Goal: Check status: Check status

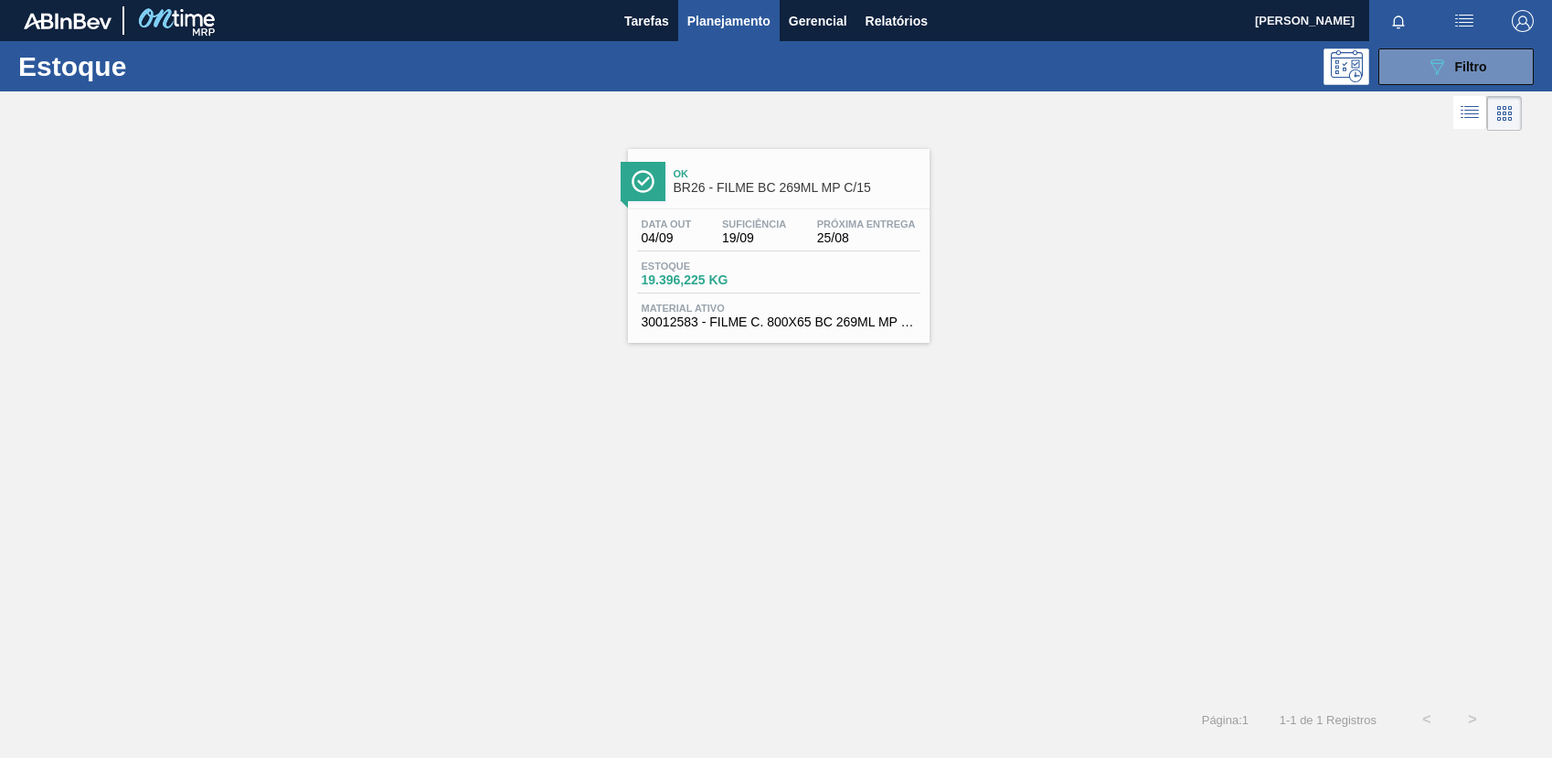
click at [1442, 58] on icon "089F7B8B-B2A5-4AFE-B5C0-19BA573D28AC" at bounding box center [1437, 67] width 22 height 22
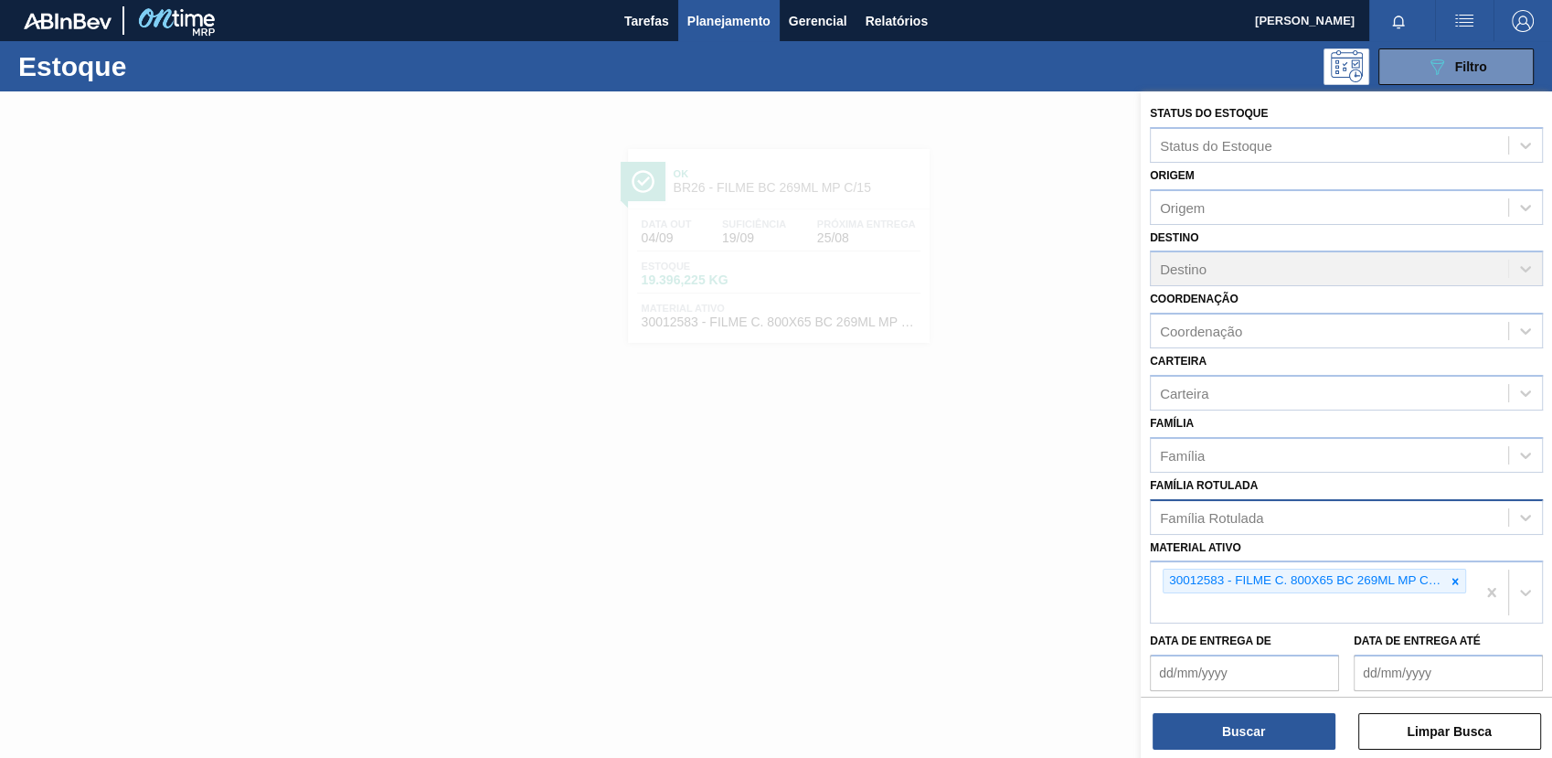
scroll to position [139, 0]
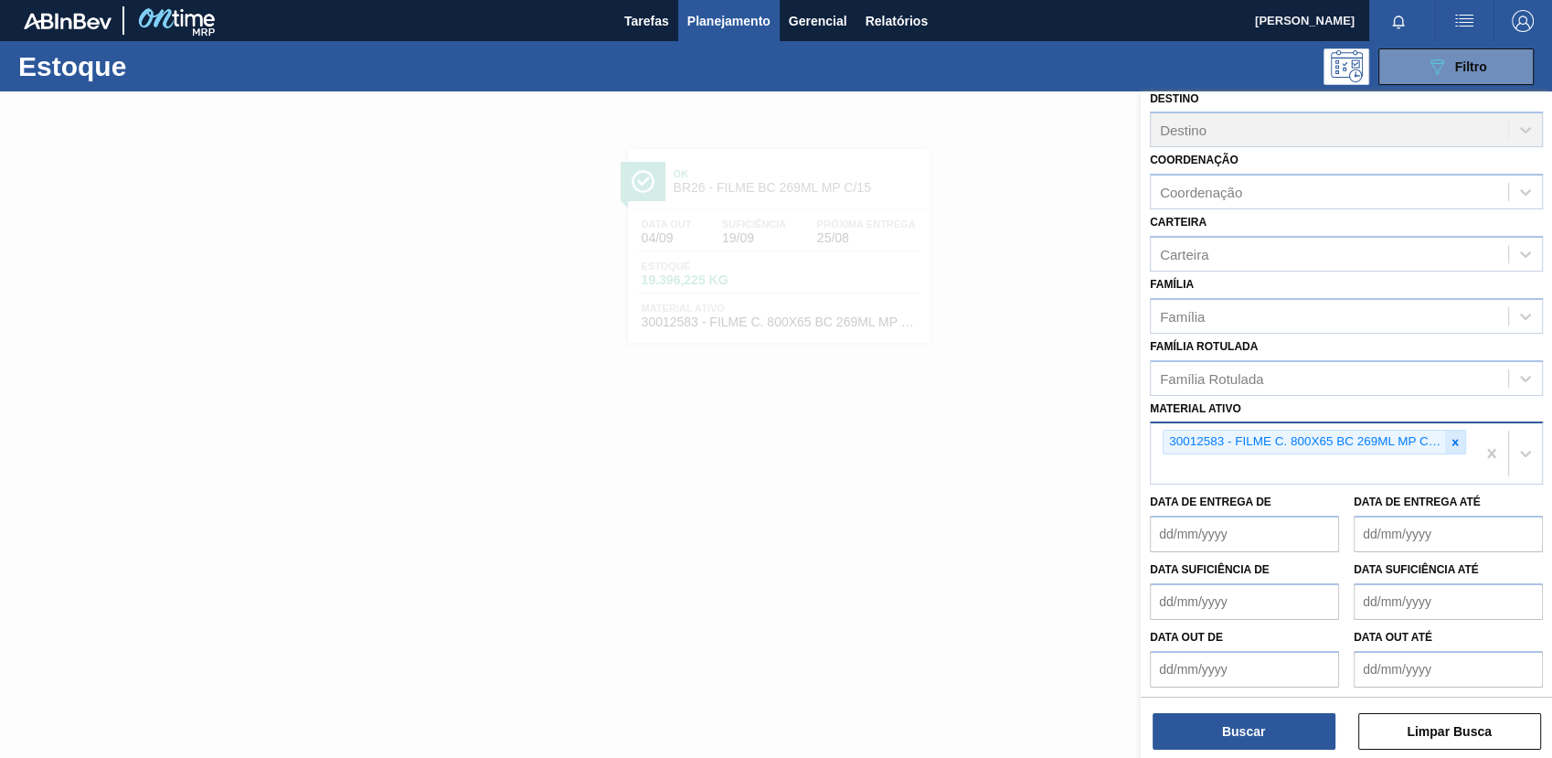
click at [1449, 445] on div at bounding box center [1455, 441] width 20 height 23
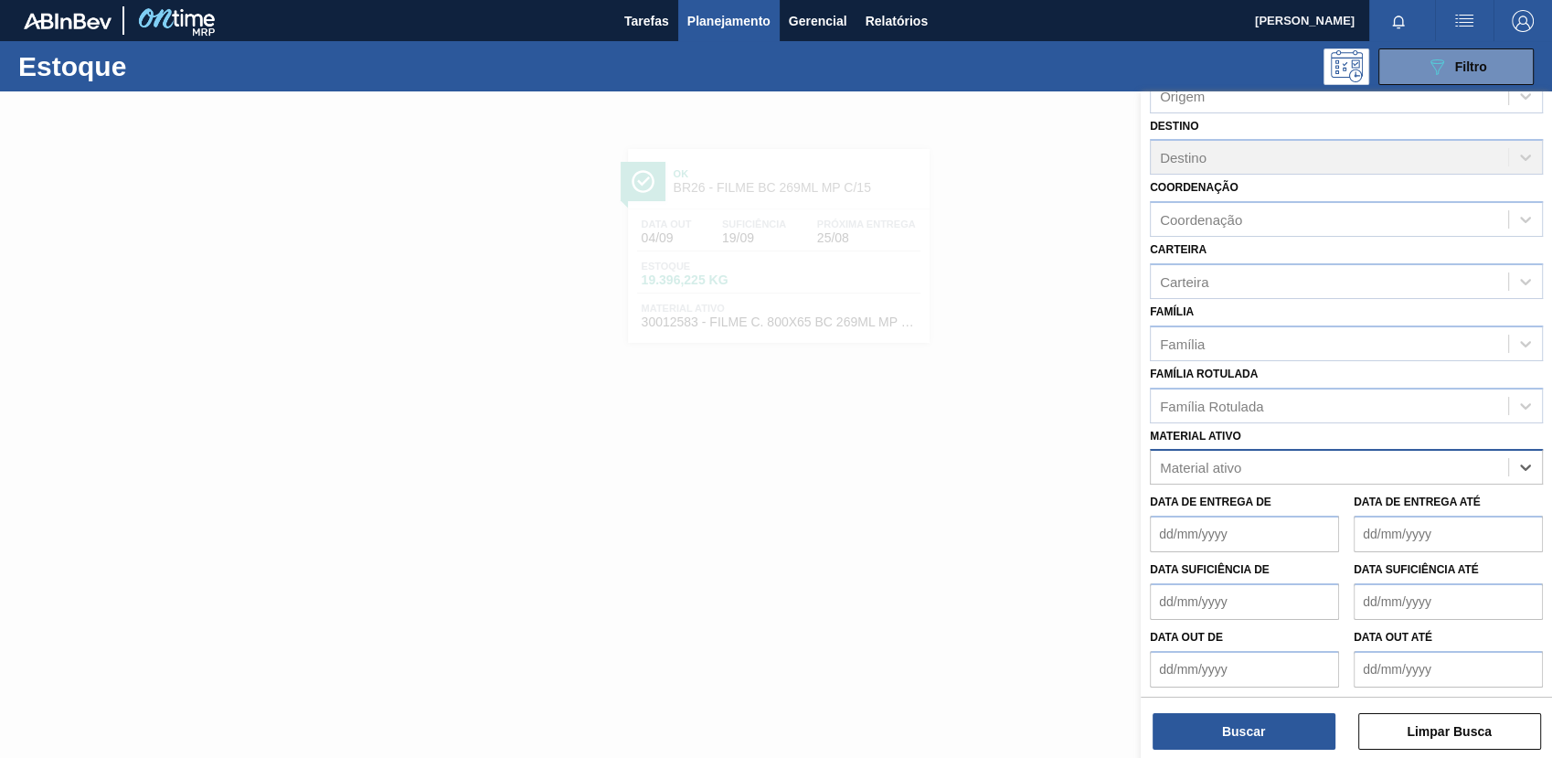
paste ativo "30030072"
type ativo "30030072"
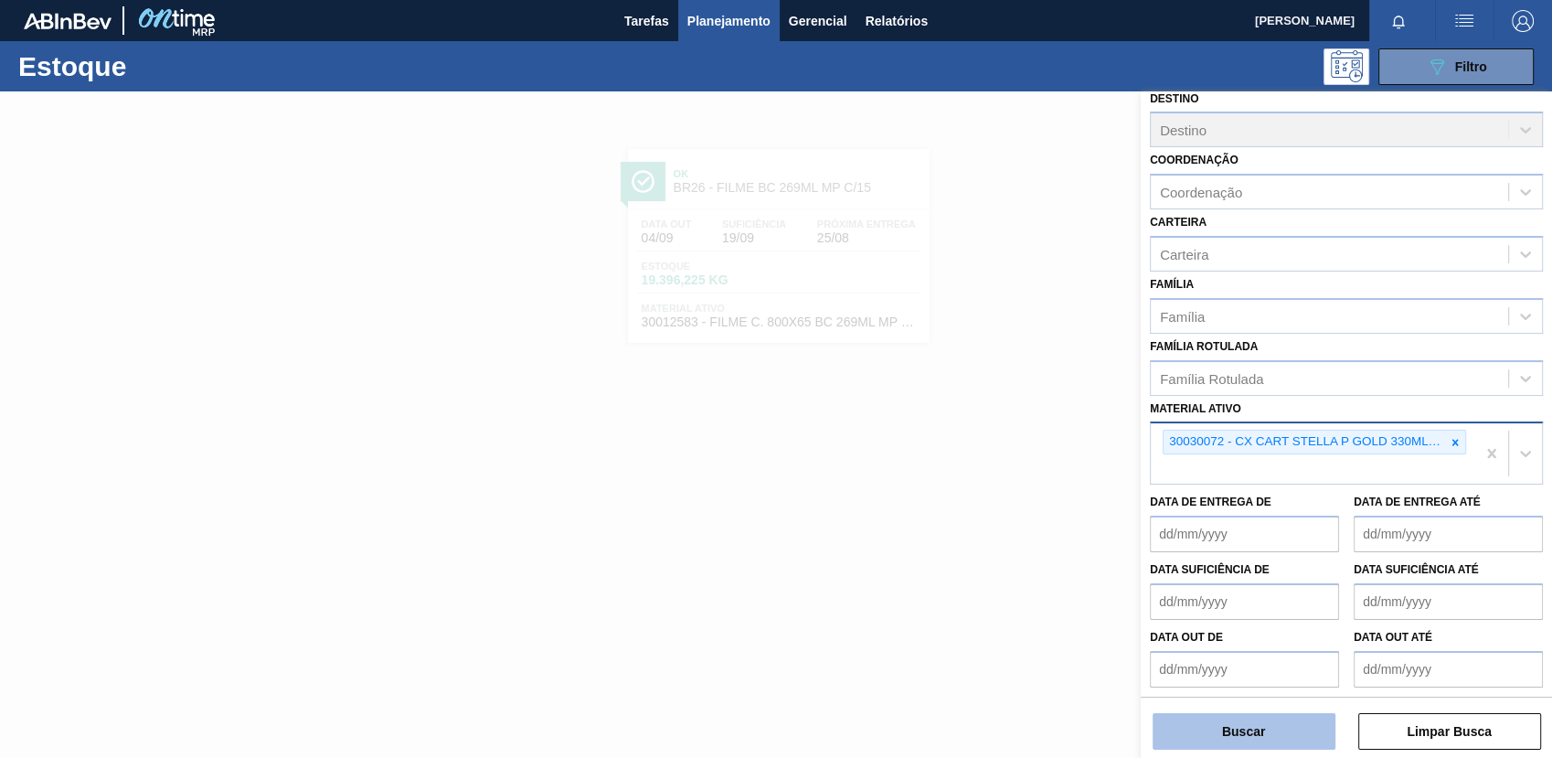
click at [1250, 720] on button "Buscar" at bounding box center [1243, 731] width 183 height 37
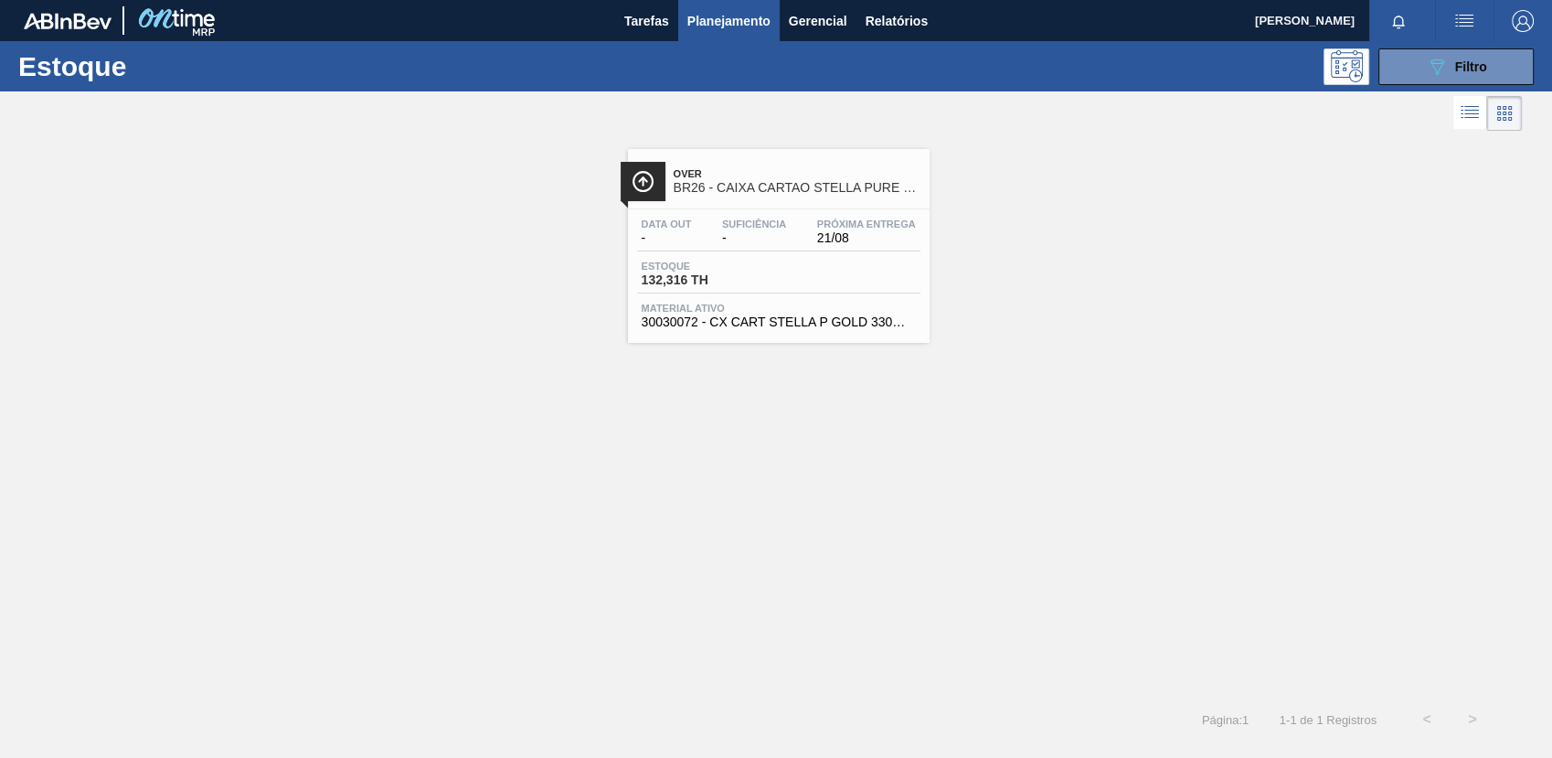
click at [738, 277] on span "132,316 TH" at bounding box center [706, 280] width 128 height 14
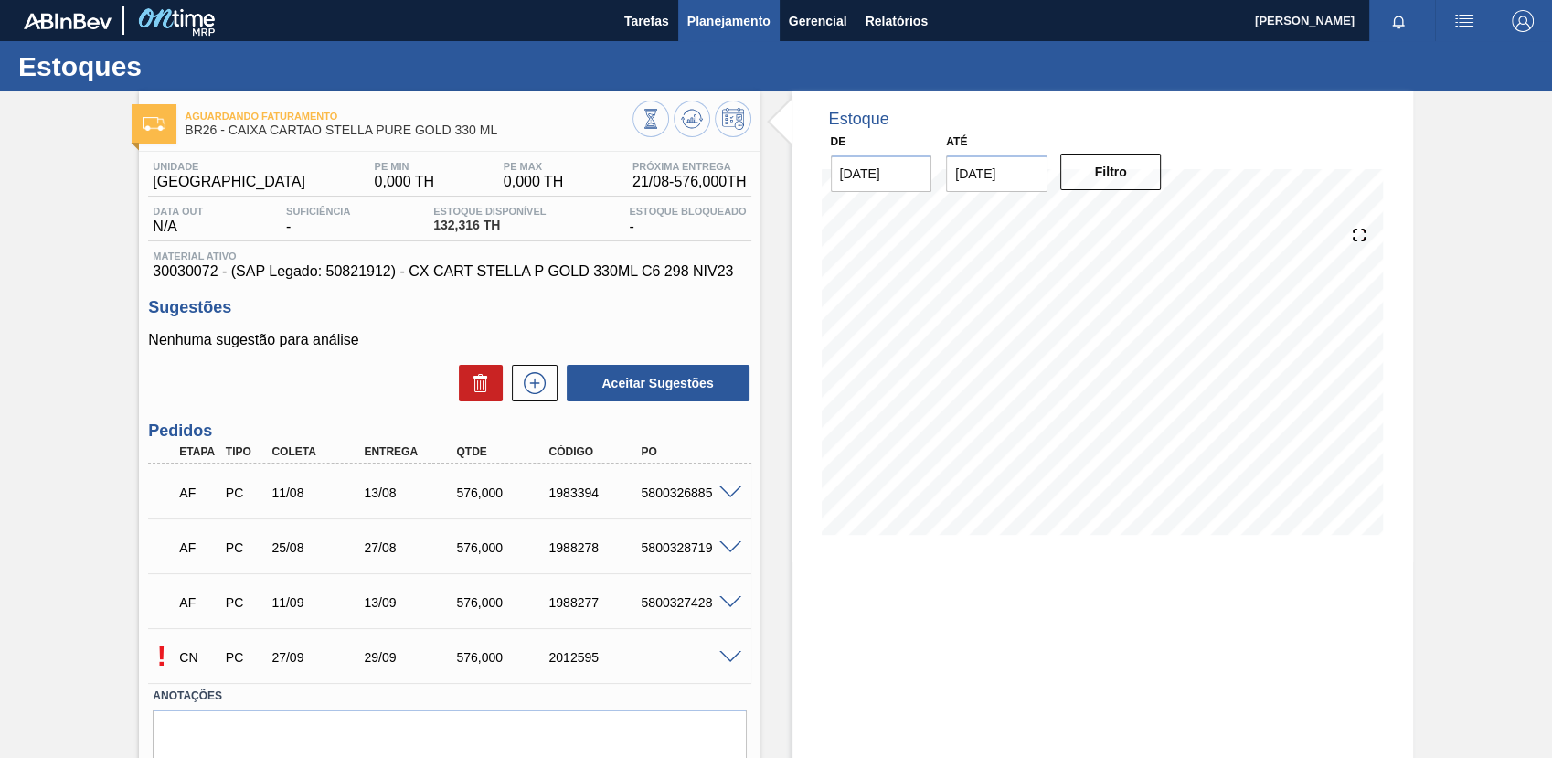
click at [738, 22] on span "Planejamento" at bounding box center [728, 21] width 83 height 22
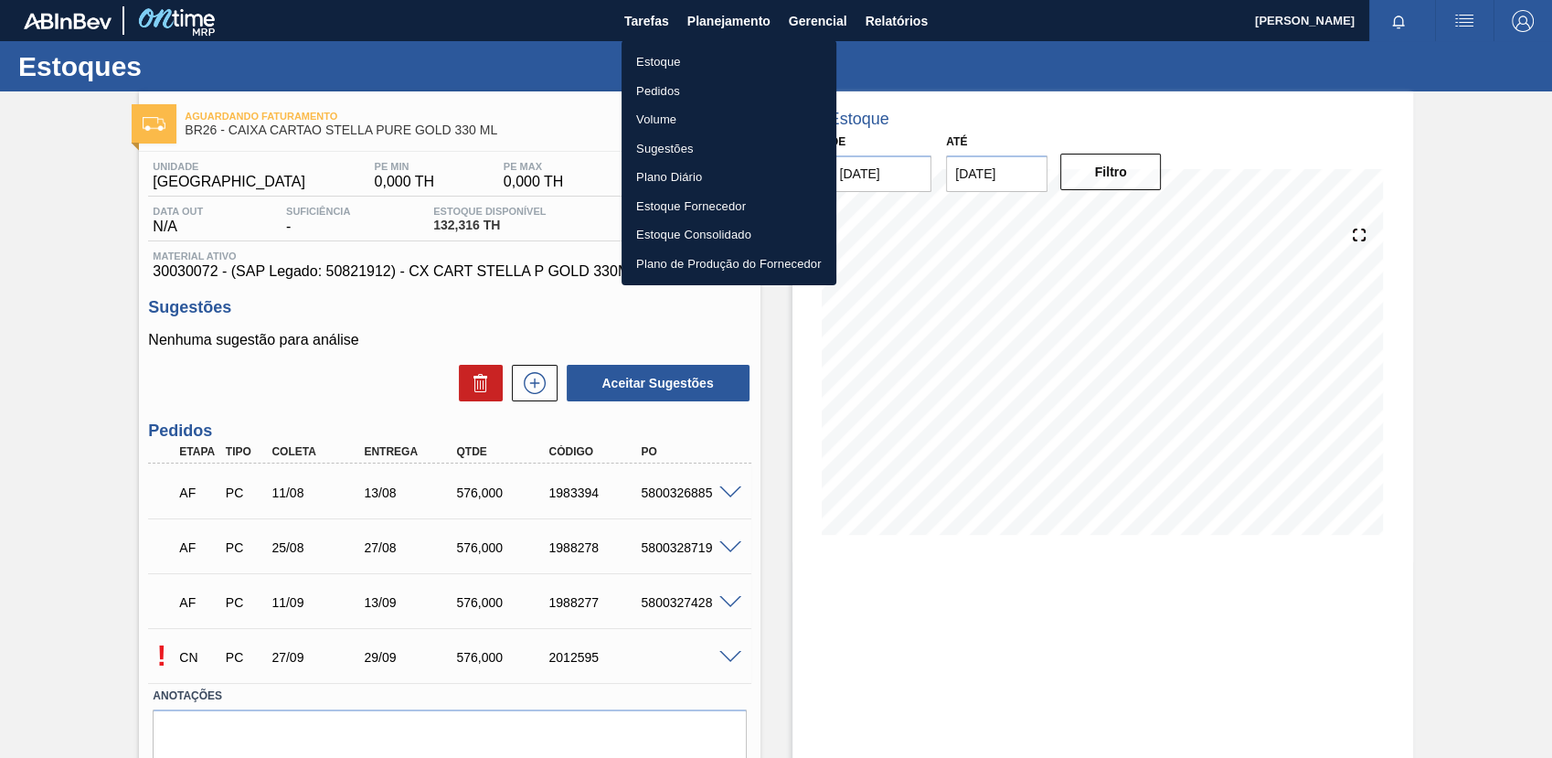
drag, startPoint x: 738, startPoint y: 47, endPoint x: 742, endPoint y: 56, distance: 10.2
click at [738, 48] on li "Estoque" at bounding box center [728, 62] width 215 height 29
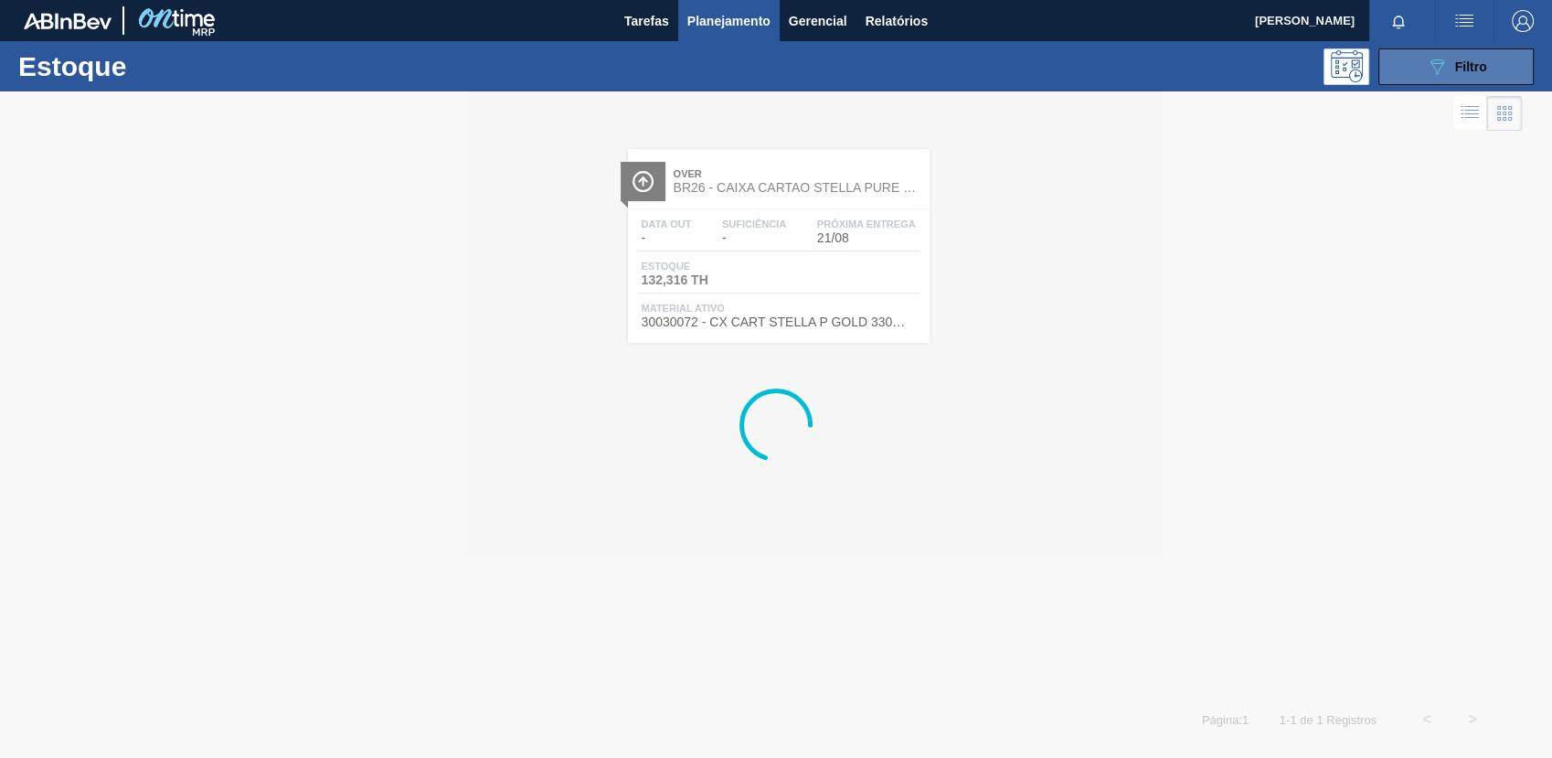
click at [1381, 79] on button "089F7B8B-B2A5-4AFE-B5C0-19BA573D28AC Filtro" at bounding box center [1455, 66] width 155 height 37
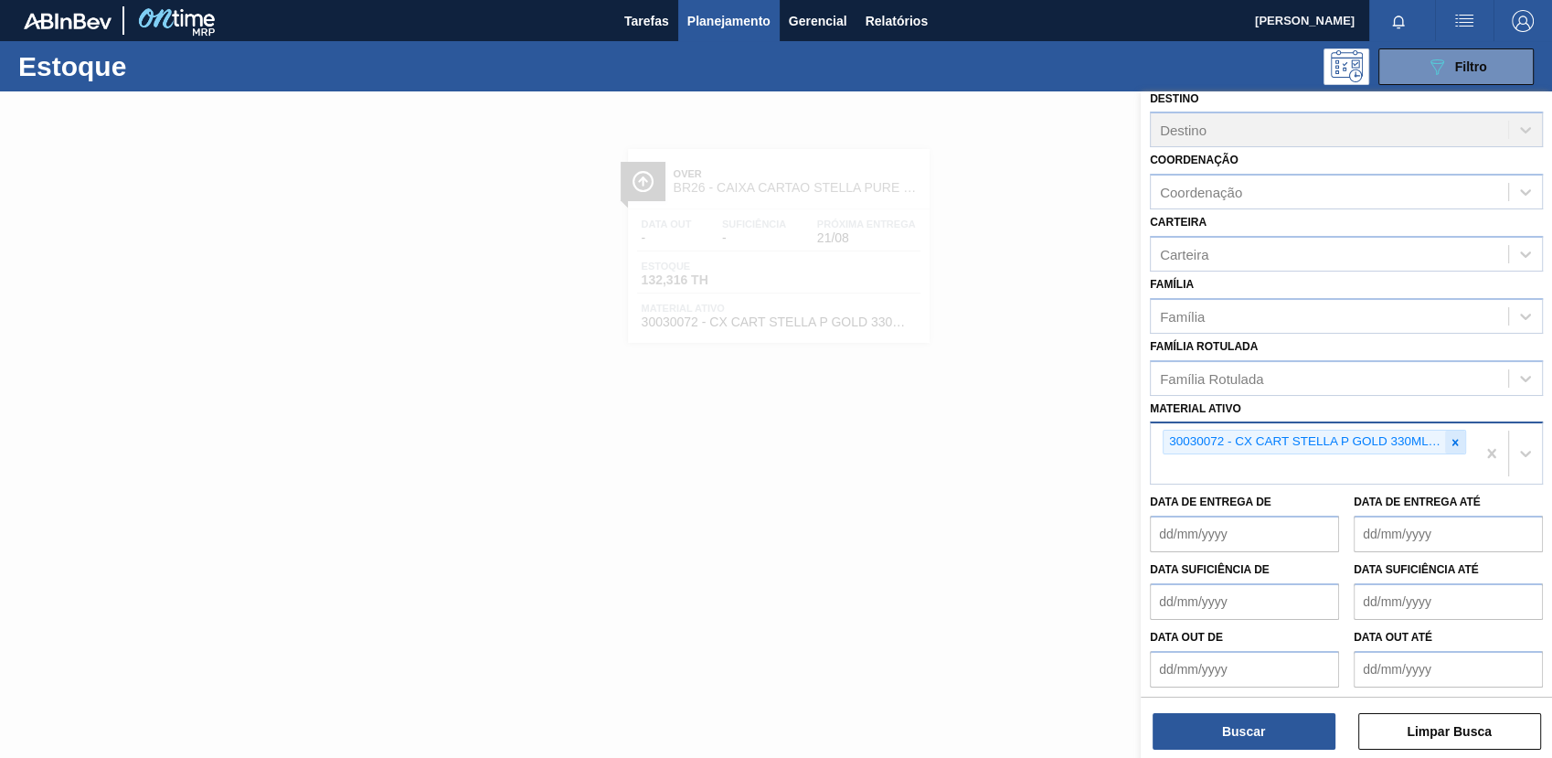
click at [1452, 439] on icon at bounding box center [1455, 442] width 6 height 6
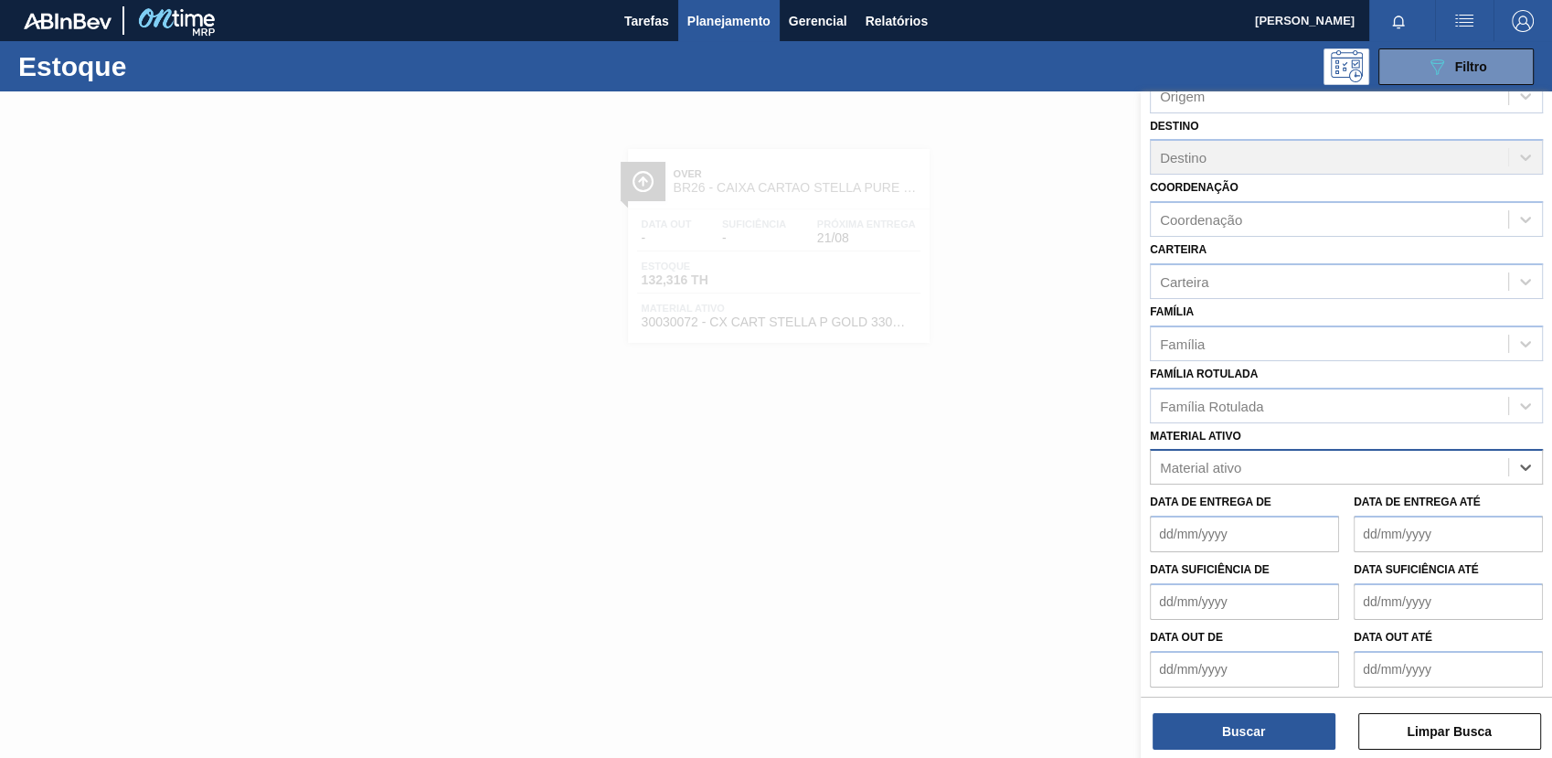
paste ativo "30029423"
type ativo "30029423"
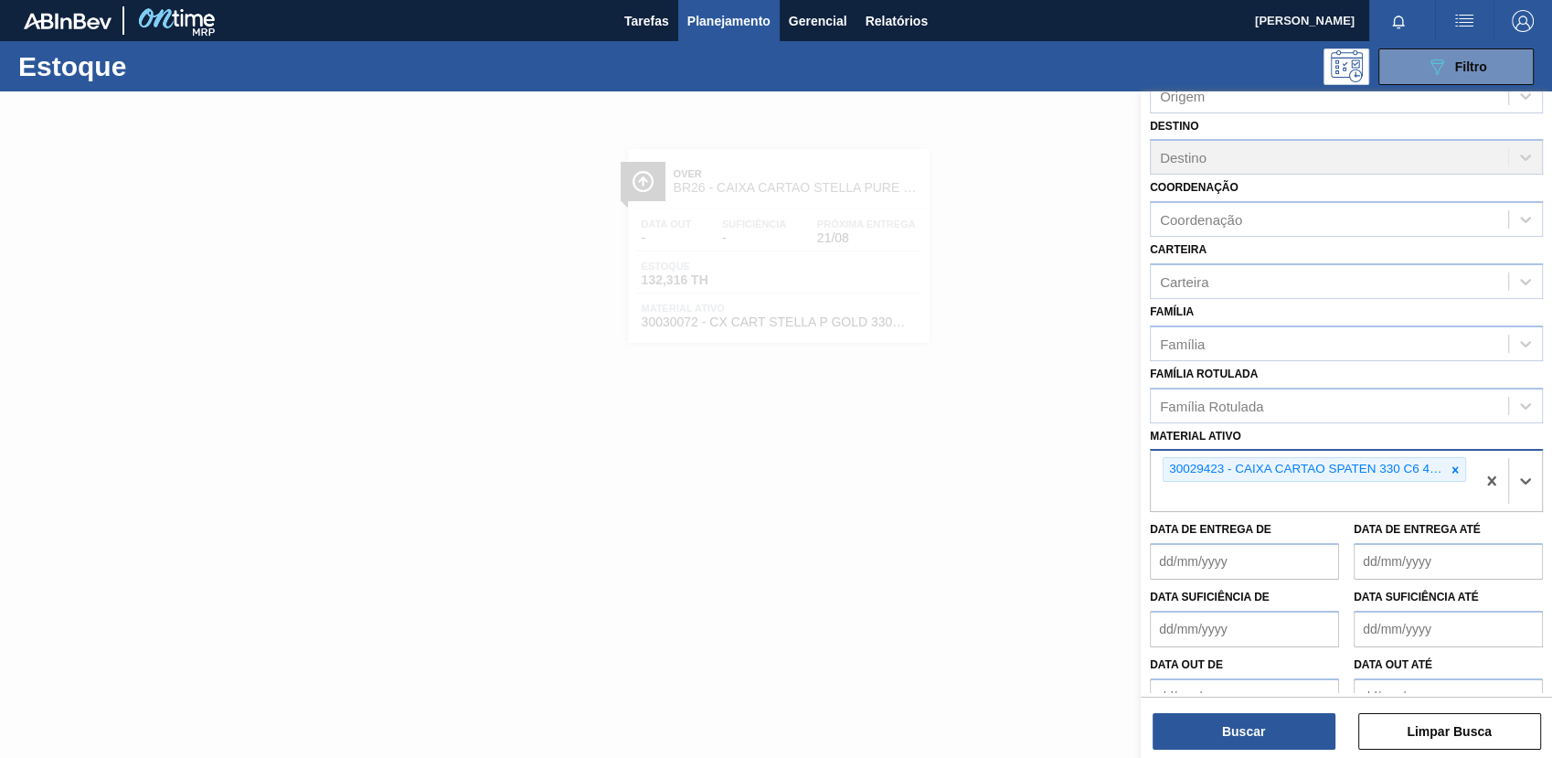
scroll to position [139, 0]
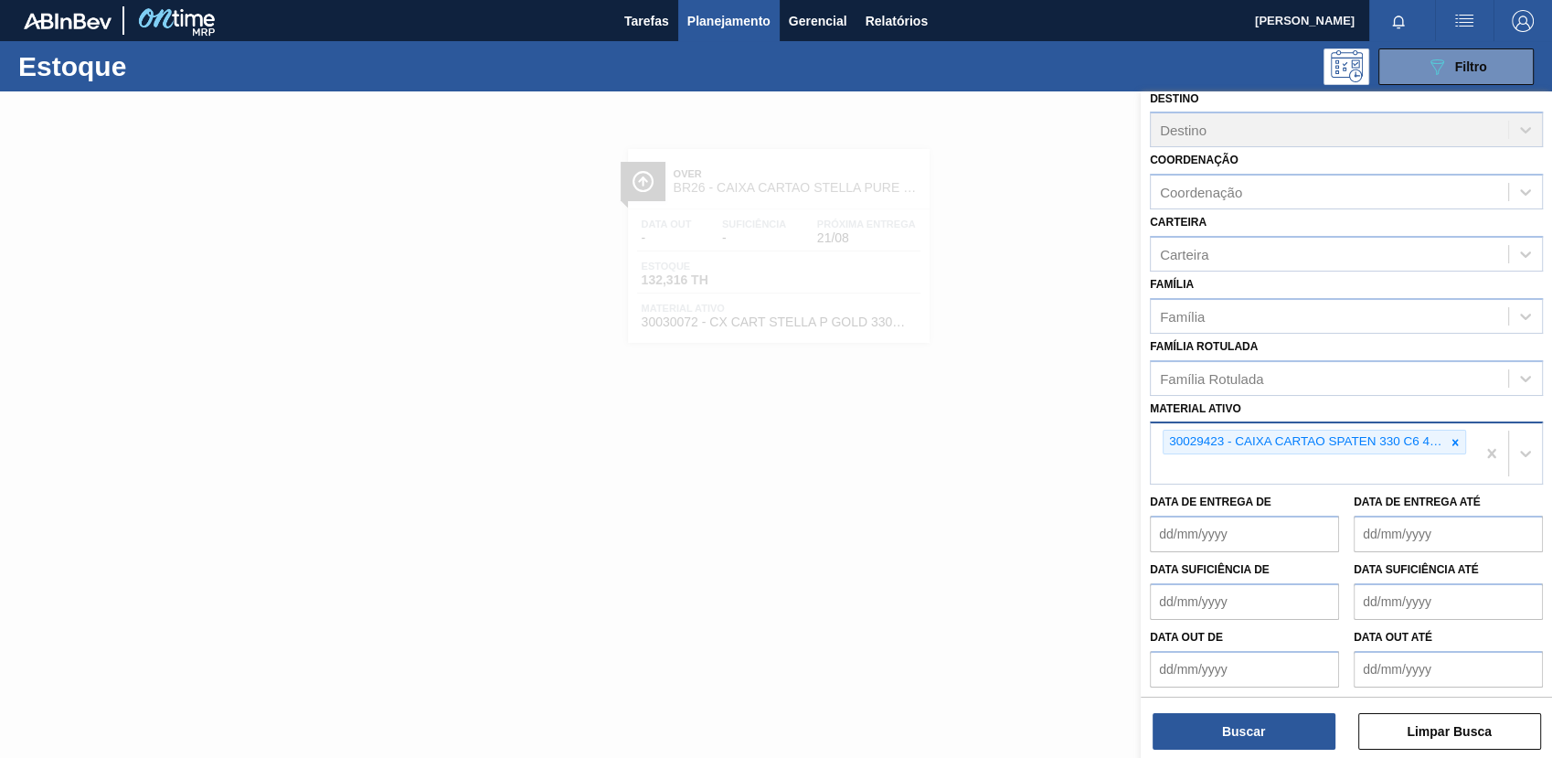
click at [1257, 752] on div "Status do Estoque Status do Estoque Origem Origem Destino Destino Coordenação C…" at bounding box center [1346, 426] width 411 height 670
click at [1246, 730] on button "Buscar" at bounding box center [1243, 731] width 183 height 37
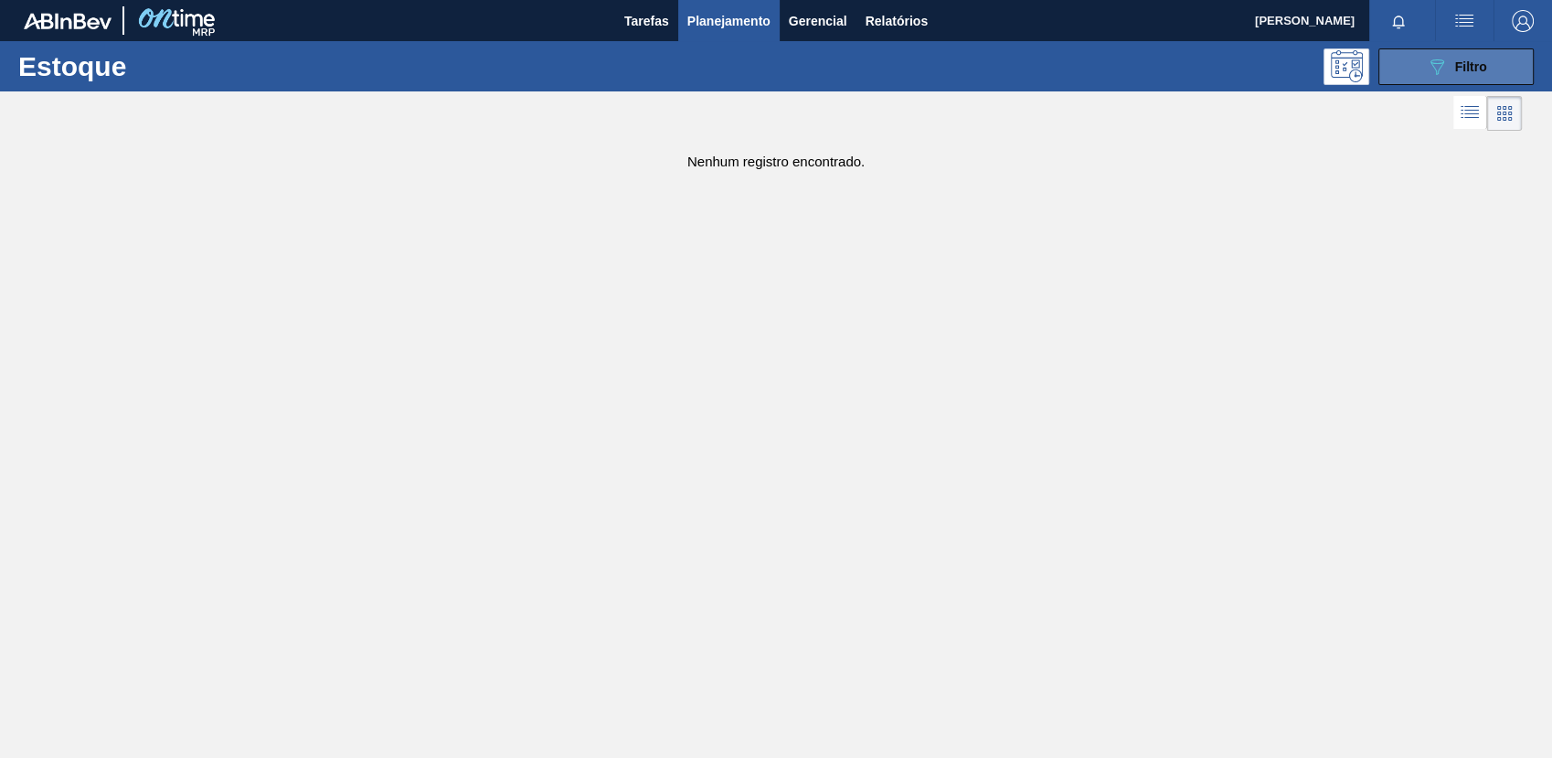
click at [1414, 76] on button "089F7B8B-B2A5-4AFE-B5C0-19BA573D28AC Filtro" at bounding box center [1455, 66] width 155 height 37
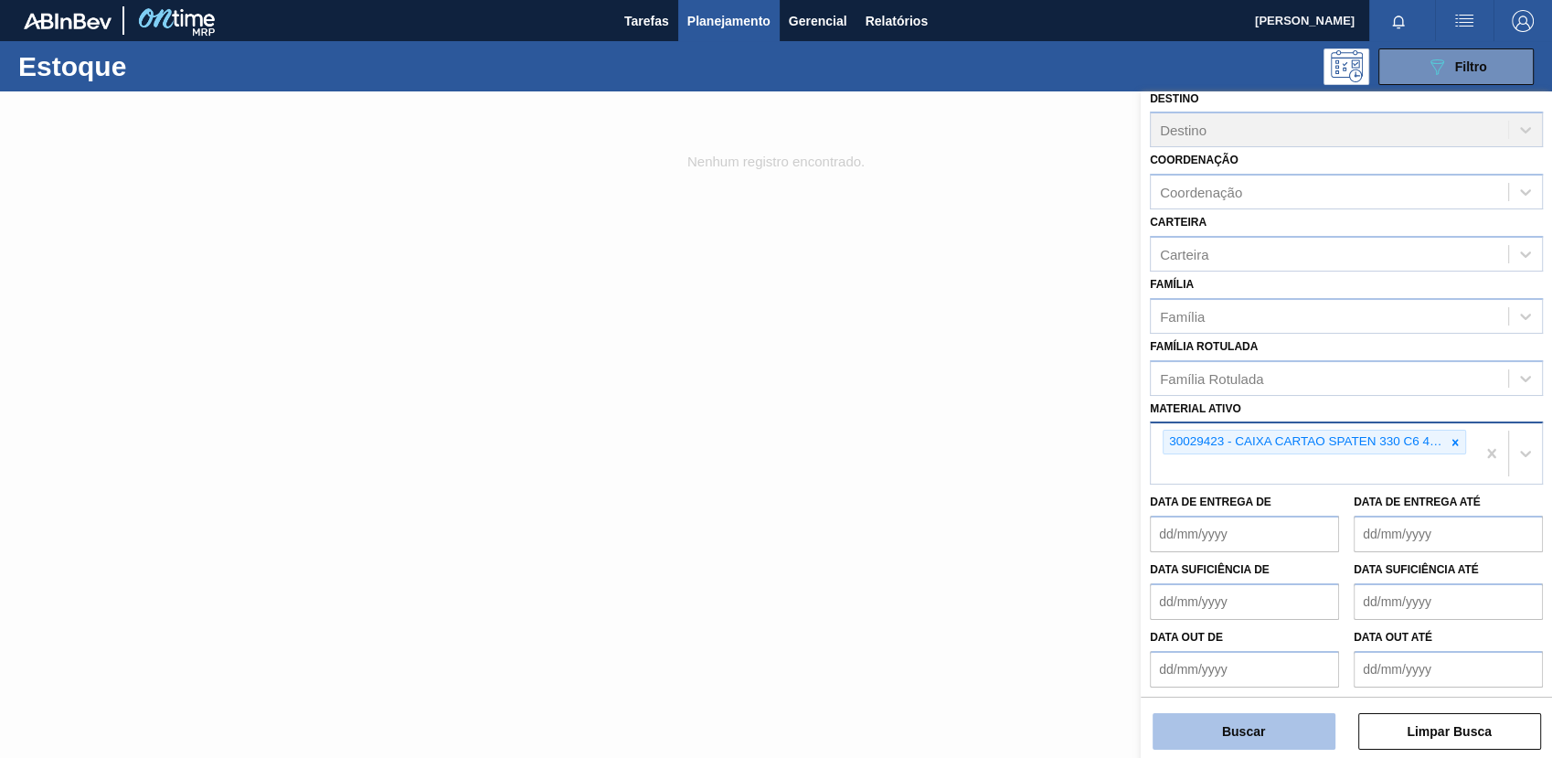
click at [1199, 730] on button "Buscar" at bounding box center [1243, 731] width 183 height 37
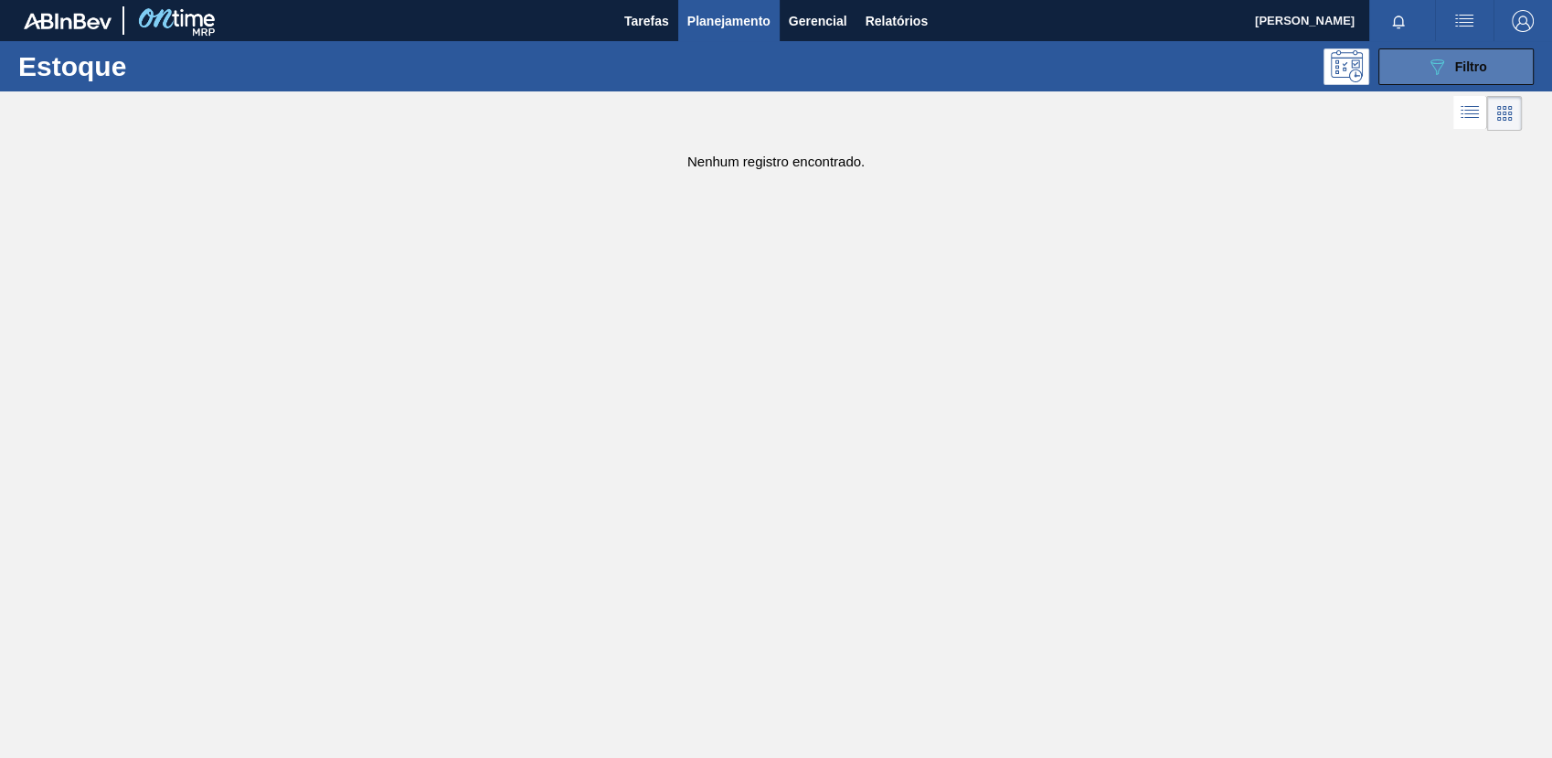
click at [1443, 77] on icon "089F7B8B-B2A5-4AFE-B5C0-19BA573D28AC" at bounding box center [1437, 67] width 22 height 22
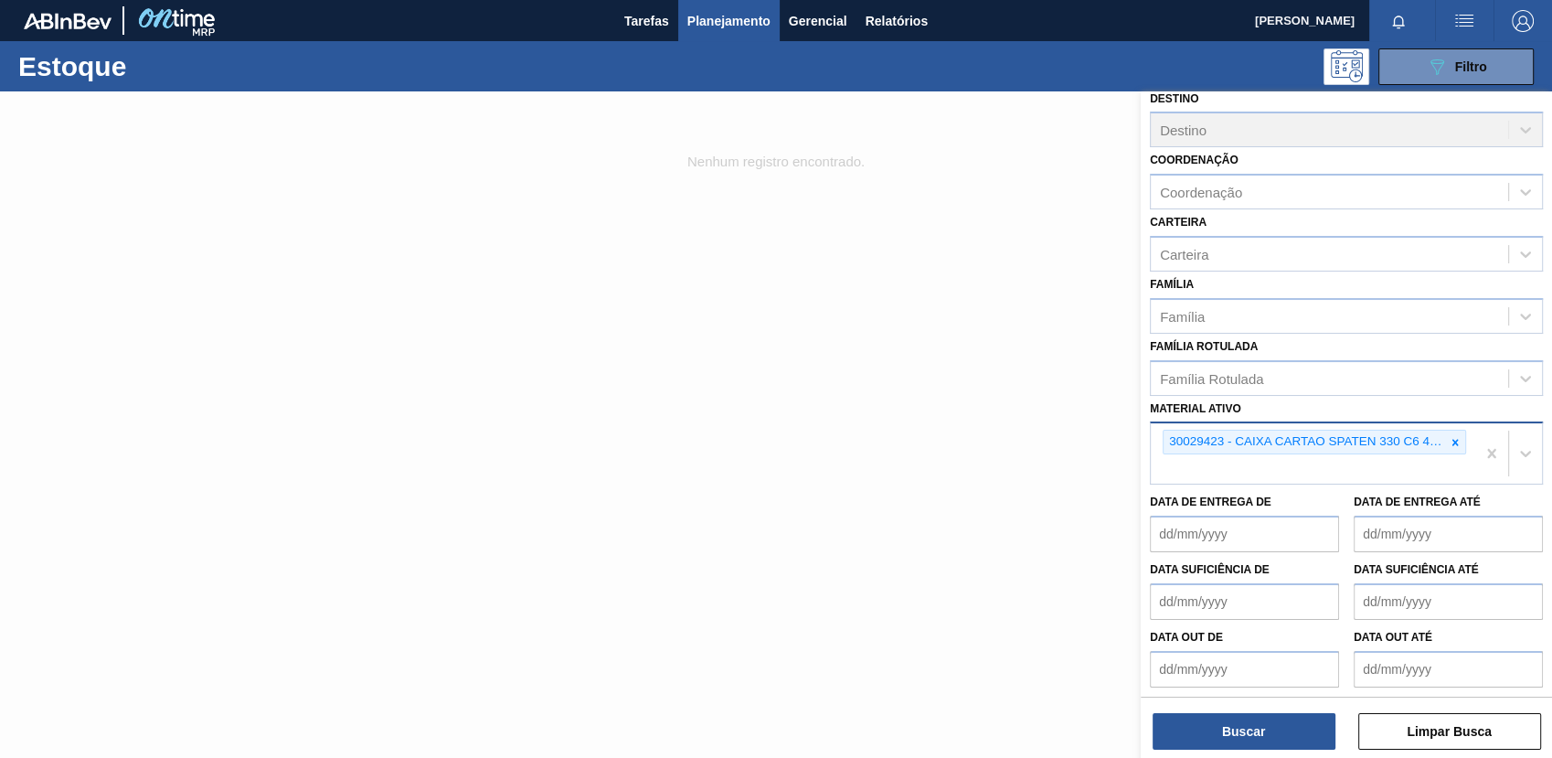
click at [1402, 442] on div "30029423 - CAIXA CARTAO SPATEN 330 C6 429" at bounding box center [1303, 441] width 281 height 23
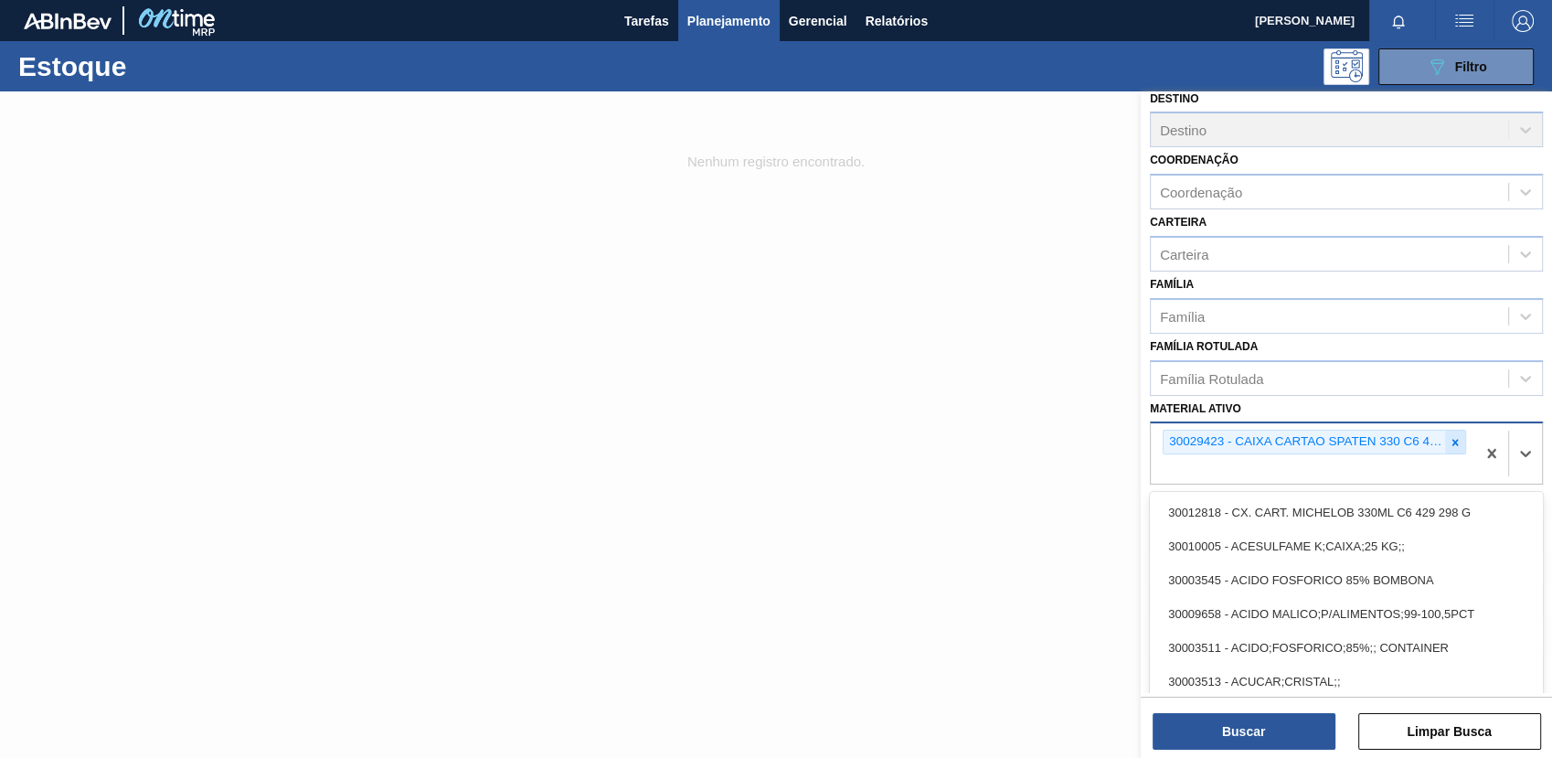
click at [1449, 438] on icon at bounding box center [1455, 442] width 13 height 13
